Goal: Information Seeking & Learning: Learn about a topic

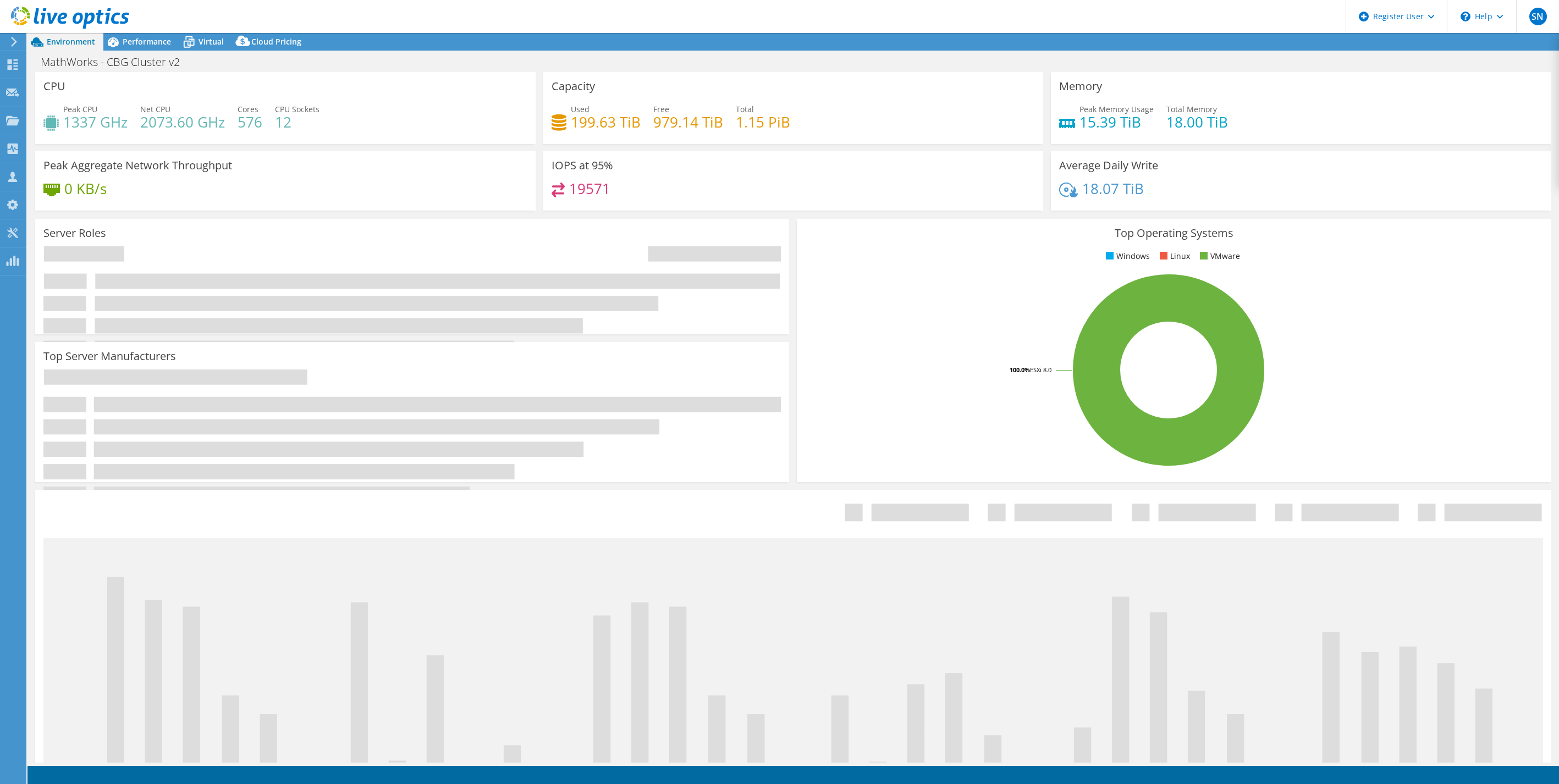
select select "USD"
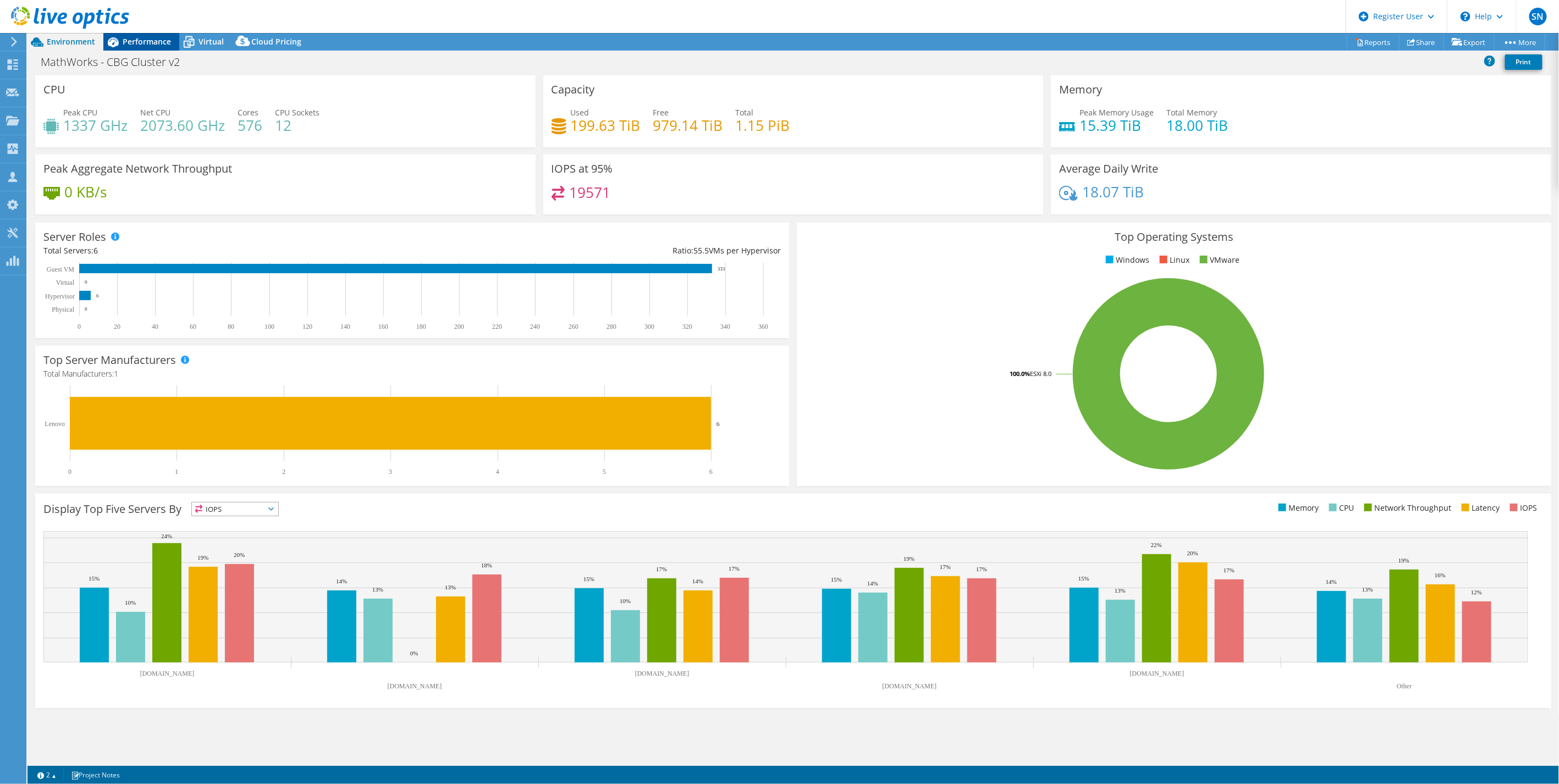
click at [133, 39] on span "Performance" at bounding box center [147, 41] width 48 height 10
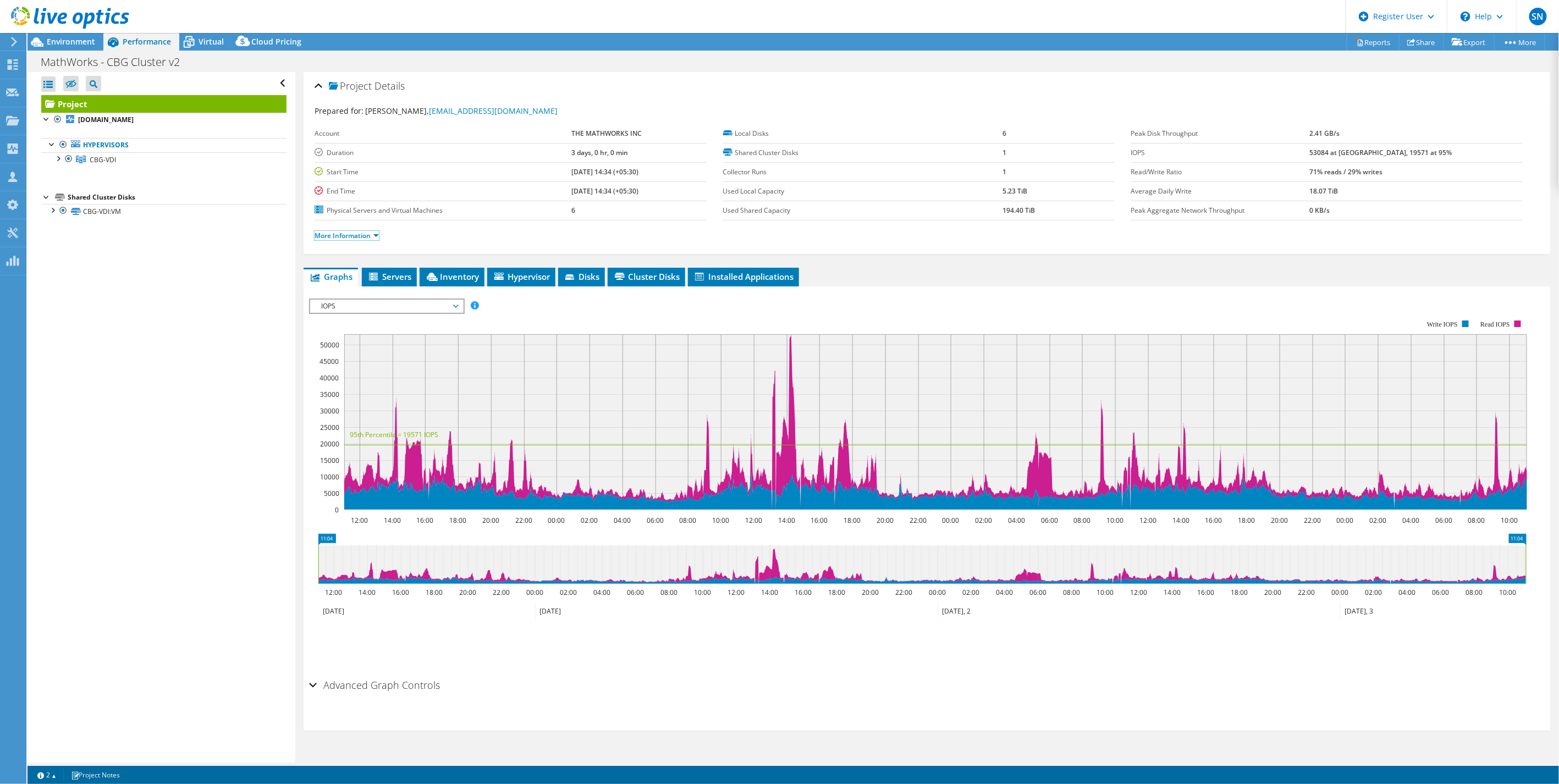
drag, startPoint x: 378, startPoint y: 234, endPoint x: 533, endPoint y: 251, distance: 155.9
click at [378, 234] on link "More Information" at bounding box center [347, 235] width 64 height 9
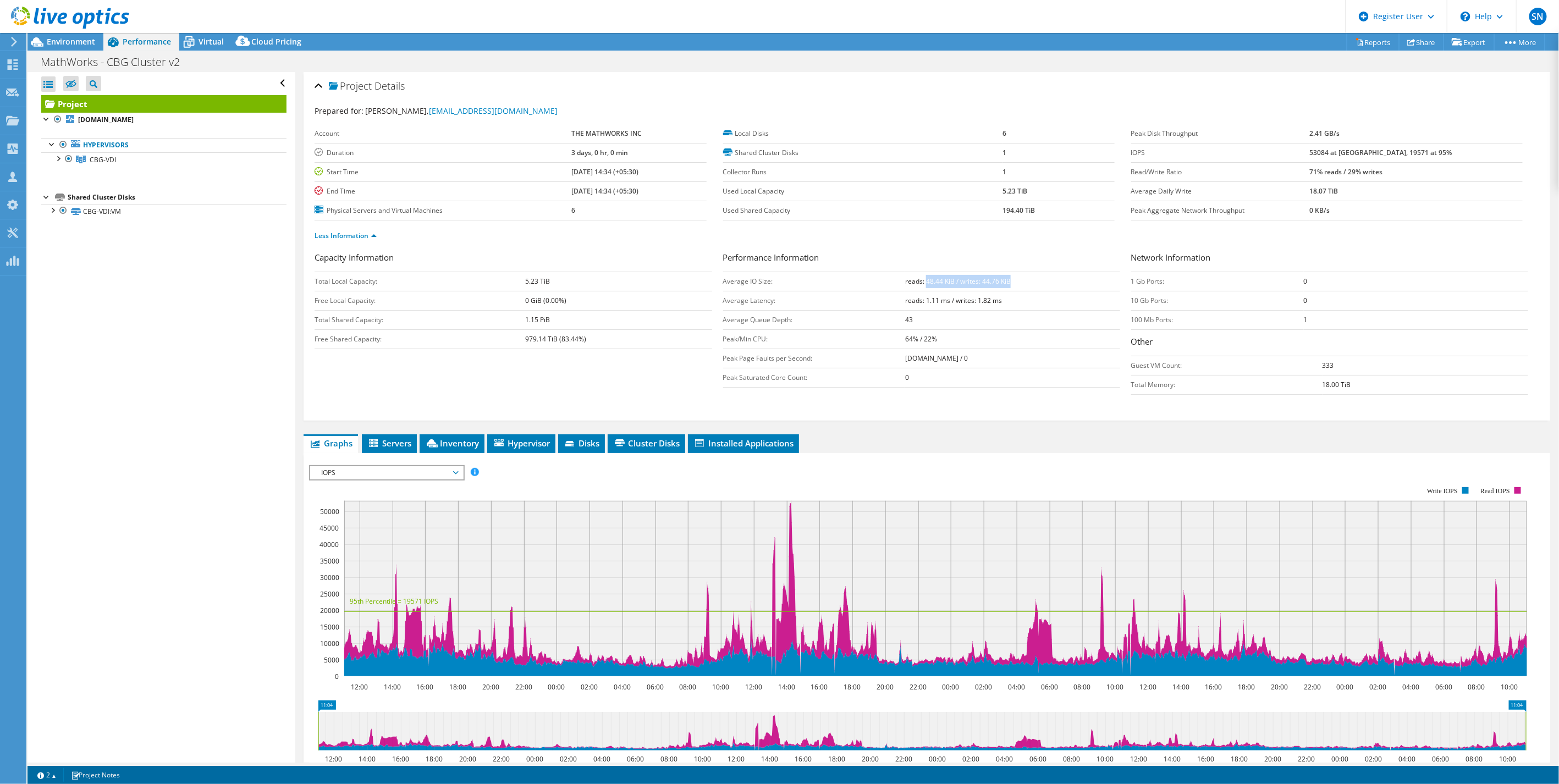
drag, startPoint x: 921, startPoint y: 281, endPoint x: 1080, endPoint y: 286, distance: 159.1
click at [1080, 286] on td "reads: 48.44 KiB / writes: 44.76 KiB" at bounding box center [1013, 281] width 215 height 19
drag, startPoint x: 1393, startPoint y: 155, endPoint x: 1434, endPoint y: 157, distance: 41.0
click at [1434, 157] on tr "IOPS 53084 at [GEOGRAPHIC_DATA], 19571 at 95%" at bounding box center [1327, 152] width 392 height 19
drag, startPoint x: 1434, startPoint y: 157, endPoint x: 1450, endPoint y: 172, distance: 21.9
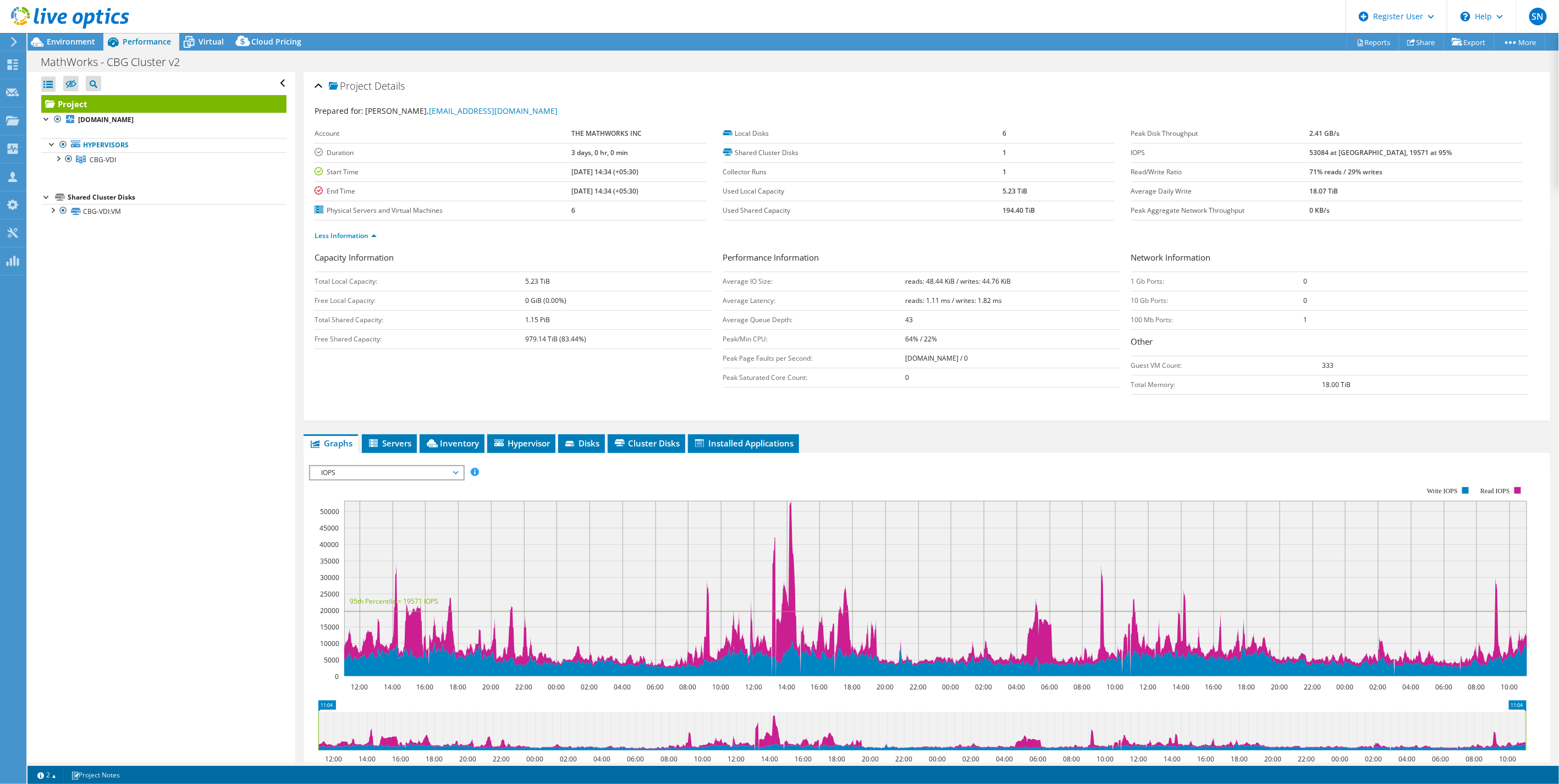
click at [1450, 172] on td "71% reads / 29% writes" at bounding box center [1416, 172] width 213 height 19
drag, startPoint x: 1453, startPoint y: 153, endPoint x: 1393, endPoint y: 152, distance: 60.0
click at [1393, 152] on td "53084 at [GEOGRAPHIC_DATA], 19571 at 95%" at bounding box center [1416, 152] width 213 height 19
